Goal: Communication & Community: Ask a question

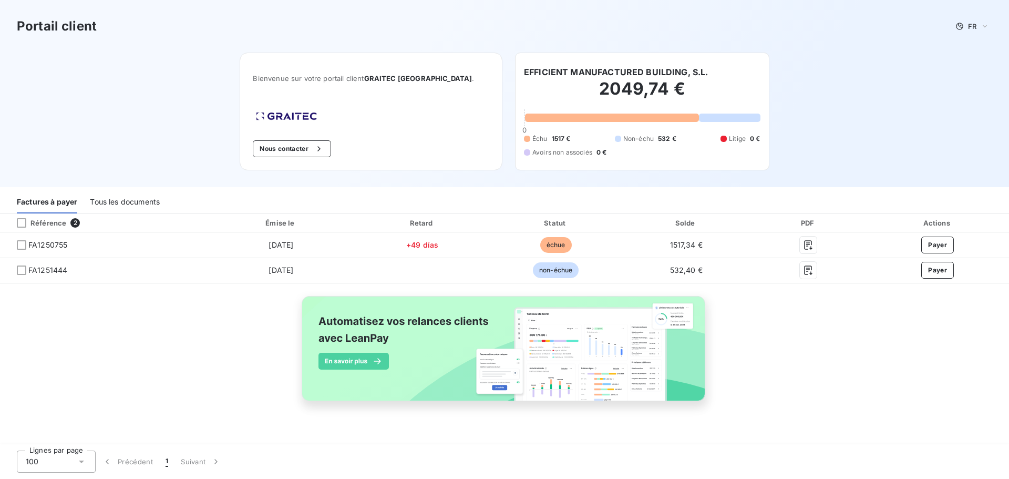
click at [132, 201] on div "Tous les documents" at bounding box center [125, 202] width 70 height 22
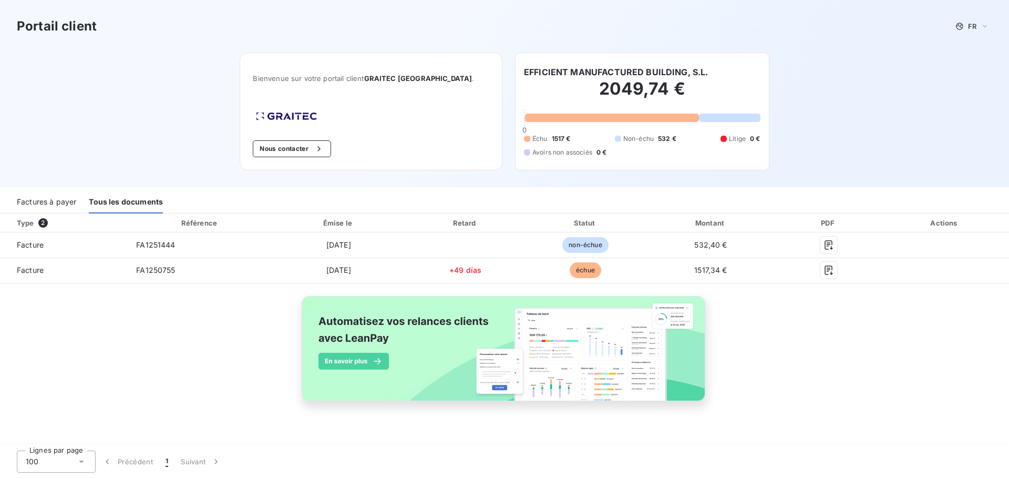
click at [54, 205] on div "Factures à payer" at bounding box center [46, 202] width 59 height 22
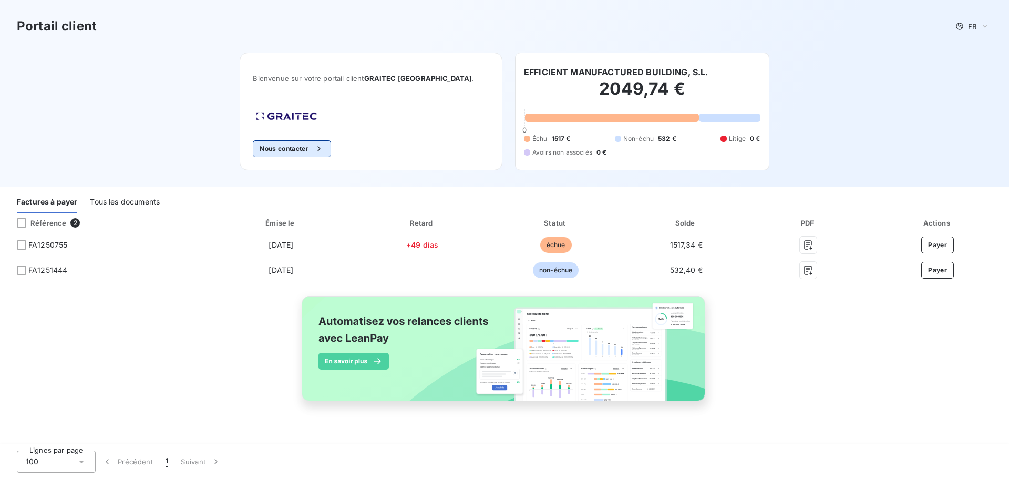
click at [321, 147] on button "Nous contacter" at bounding box center [292, 148] width 78 height 17
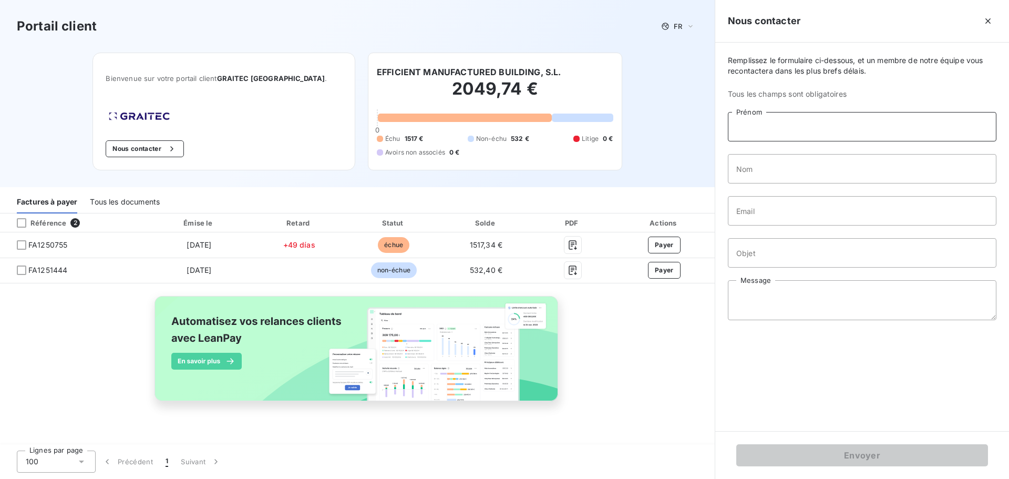
click at [793, 128] on input "Prénom" at bounding box center [862, 126] width 269 height 29
type input "A"
type input "PALANQUES"
type input "[PERSON_NAME]"
type input "[EMAIL_ADDRESS][DOMAIN_NAME]"
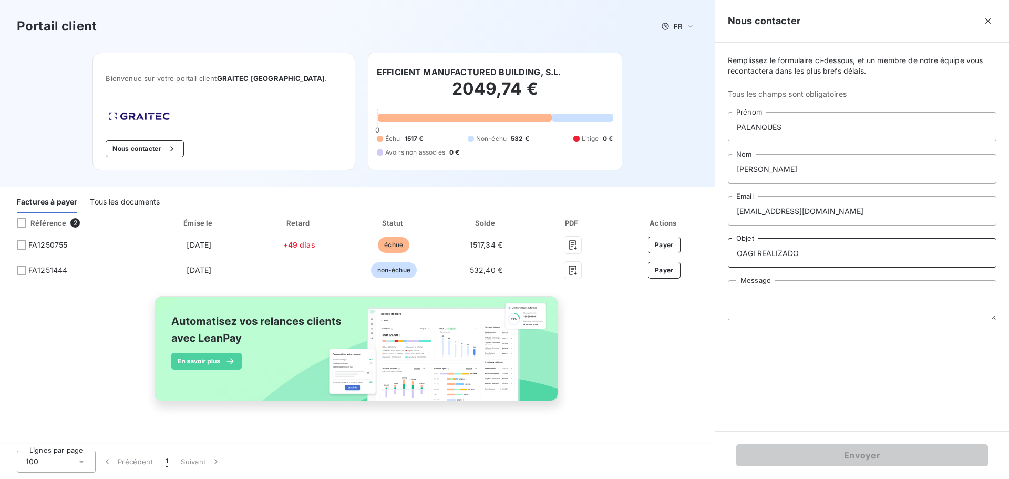
type input "OAGI REALIZADO"
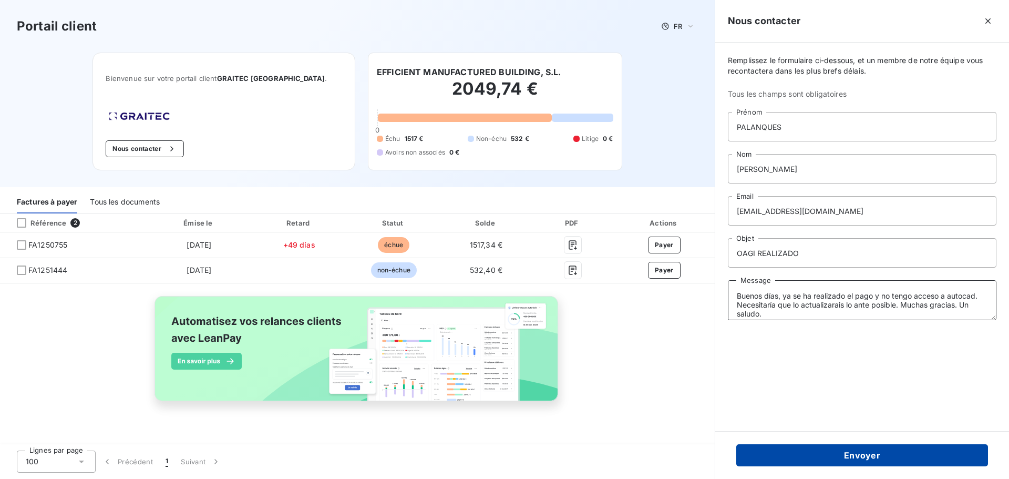
type textarea "Buenos días, ya se ha realizado el pago y no tengo acceso a autocad. Necesitarí…"
click at [865, 458] on button "Envoyer" at bounding box center [863, 455] width 252 height 22
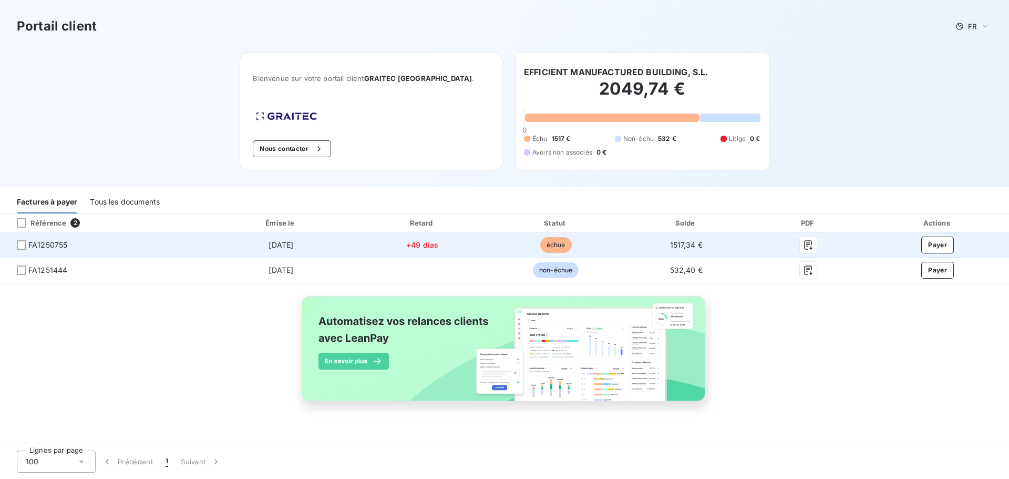
click at [556, 249] on span "échue" at bounding box center [556, 245] width 32 height 16
